Goal: Task Accomplishment & Management: Use online tool/utility

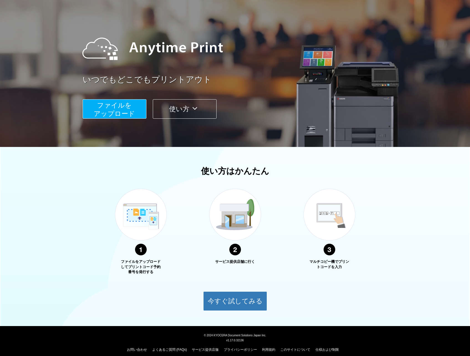
scroll to position [38, 0]
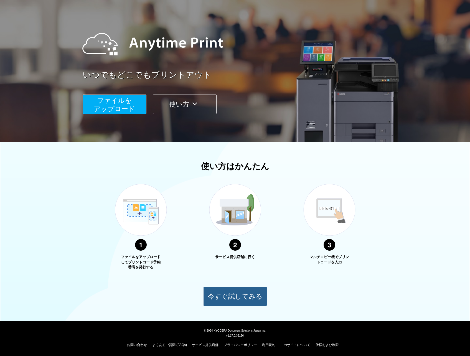
click at [251, 298] on button "今すぐ試してみる" at bounding box center [235, 295] width 64 height 19
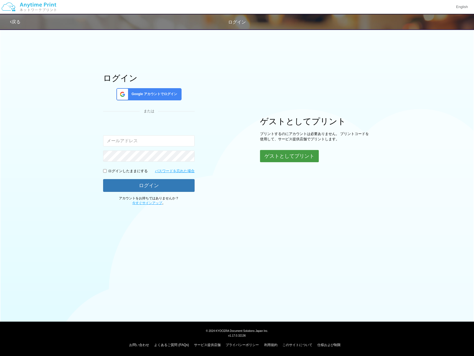
click at [270, 156] on button "ゲストとしてプリント" at bounding box center [289, 156] width 59 height 12
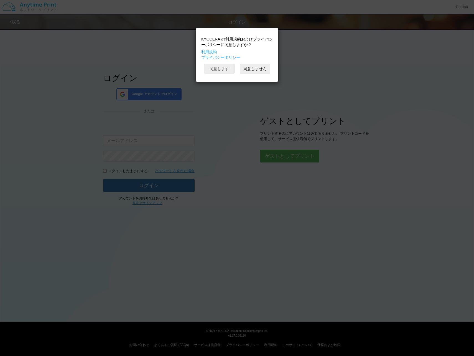
click at [221, 68] on button "同意します" at bounding box center [219, 68] width 30 height 9
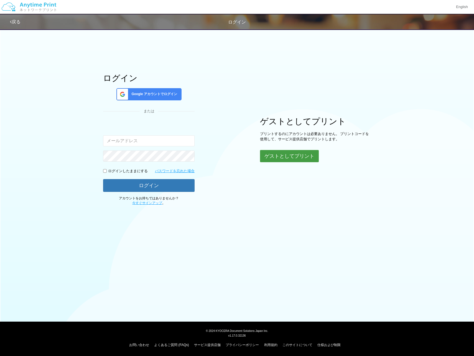
click at [290, 155] on button "ゲストとしてプリント" at bounding box center [289, 156] width 59 height 12
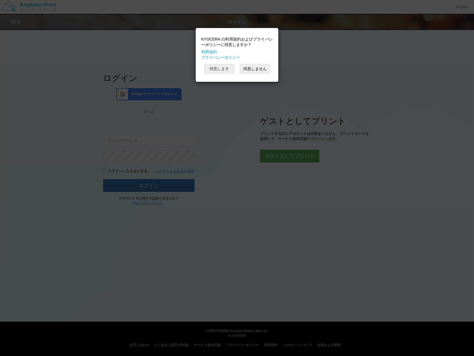
click at [217, 69] on button "同意します" at bounding box center [219, 68] width 30 height 9
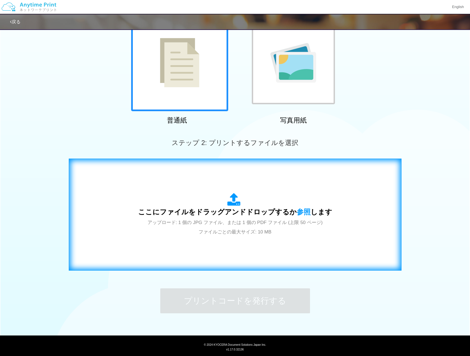
scroll to position [55, 0]
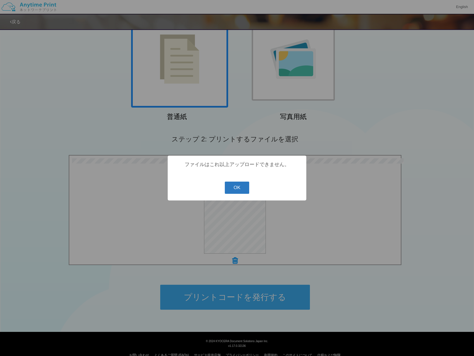
click at [234, 185] on button "OK" at bounding box center [237, 187] width 25 height 12
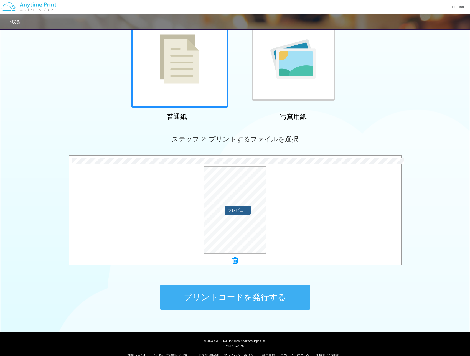
click at [239, 209] on button "プレビュー" at bounding box center [237, 210] width 26 height 9
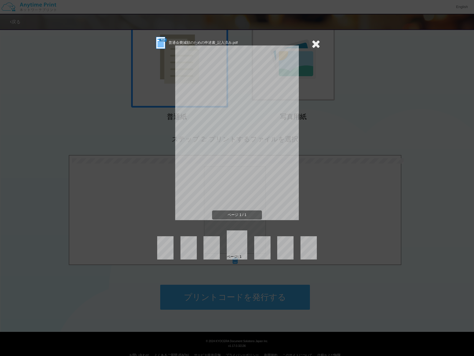
click at [317, 41] on icon at bounding box center [315, 43] width 9 height 11
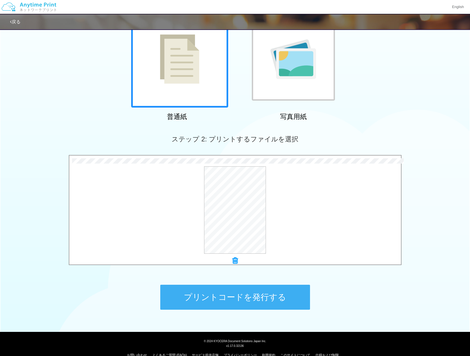
click at [263, 298] on button "プリントコードを発行する" at bounding box center [235, 297] width 150 height 25
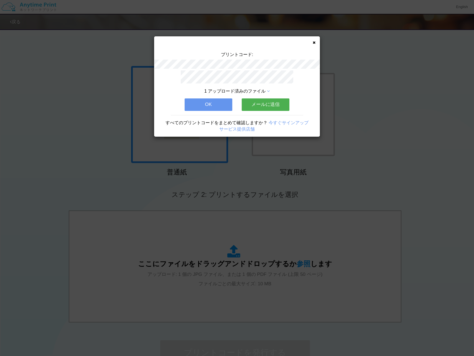
click at [255, 99] on button "メールに送信" at bounding box center [266, 104] width 48 height 12
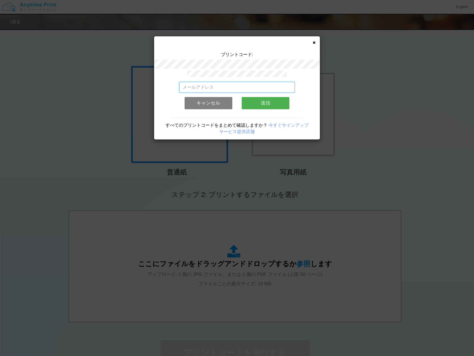
click at [248, 85] on input "email" at bounding box center [237, 87] width 116 height 11
type input "[EMAIL_ADDRESS][DATE][DOMAIN_NAME]"
click at [257, 99] on button "送信" at bounding box center [266, 103] width 48 height 12
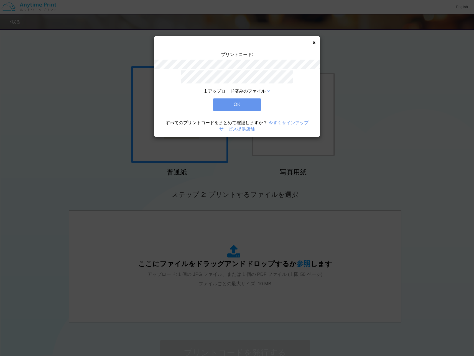
click at [249, 102] on button "OK" at bounding box center [237, 104] width 48 height 12
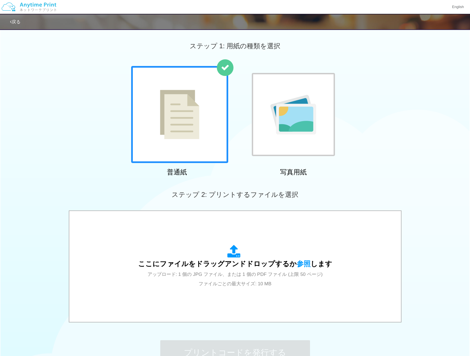
click at [370, 165] on div "普通紙 写真用紙" at bounding box center [235, 122] width 470 height 112
click at [393, 162] on div "普通紙 写真用紙" at bounding box center [235, 122] width 470 height 112
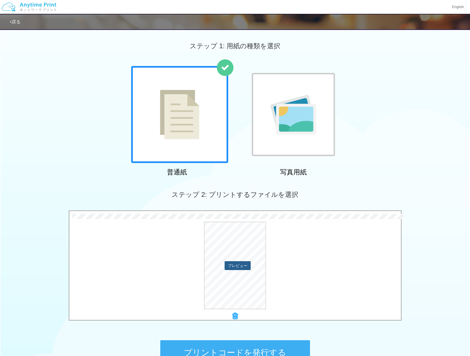
click at [233, 264] on button "プレビュー" at bounding box center [237, 265] width 26 height 9
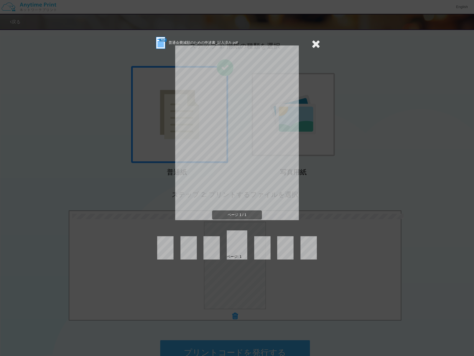
click at [313, 45] on icon at bounding box center [315, 43] width 9 height 11
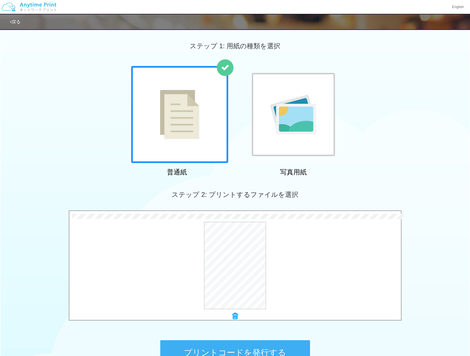
click at [229, 347] on button "プリントコードを発行する" at bounding box center [235, 352] width 150 height 25
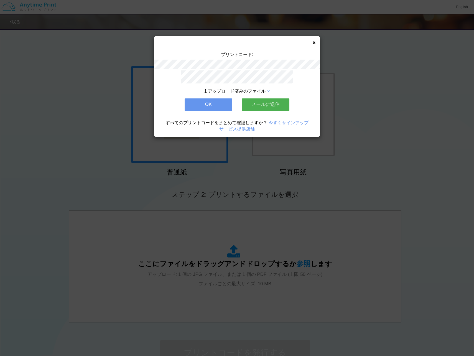
click at [260, 100] on button "メールに送信" at bounding box center [266, 104] width 48 height 12
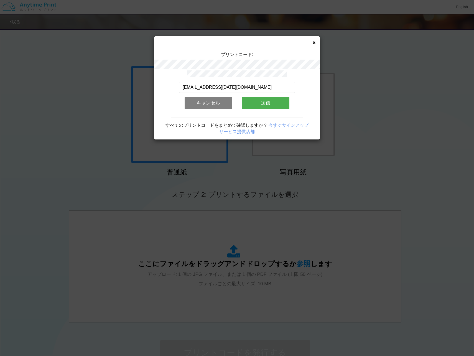
click at [256, 102] on button "送信" at bounding box center [266, 103] width 48 height 12
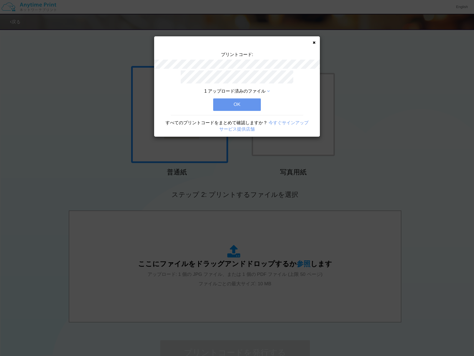
click at [258, 103] on button "OK" at bounding box center [237, 104] width 48 height 12
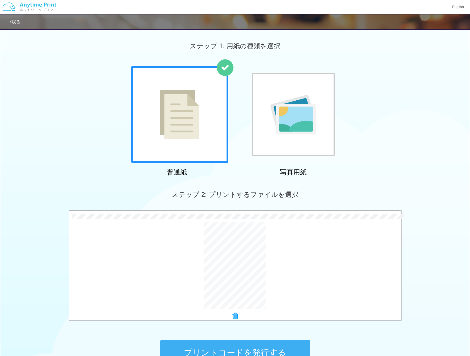
click at [237, 343] on button "プリントコードを発行する" at bounding box center [235, 352] width 150 height 25
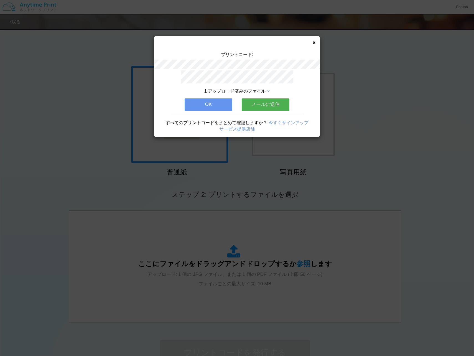
click at [253, 103] on button "メールに送信" at bounding box center [266, 104] width 48 height 12
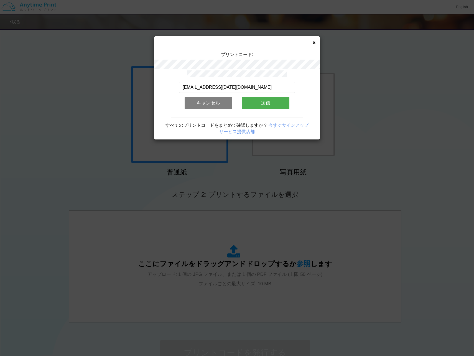
click at [253, 103] on button "送信" at bounding box center [266, 103] width 48 height 12
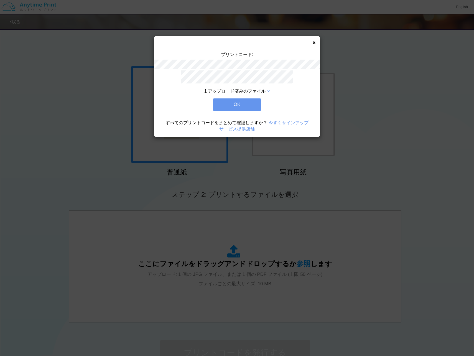
click at [268, 89] on icon at bounding box center [268, 91] width 3 height 4
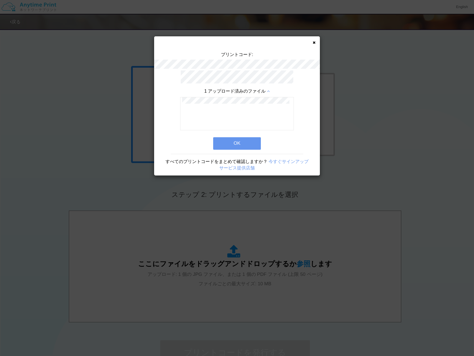
click at [244, 141] on button "OK" at bounding box center [237, 143] width 48 height 12
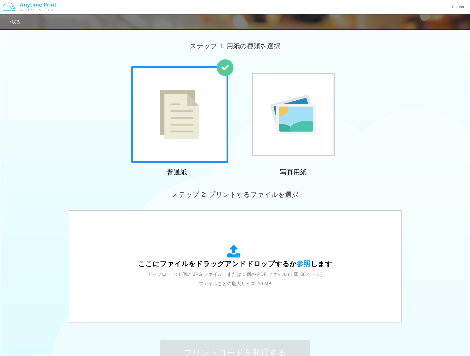
click at [385, 126] on div "普通紙 写真用紙" at bounding box center [235, 122] width 470 height 112
